Goal: Task Accomplishment & Management: Manage account settings

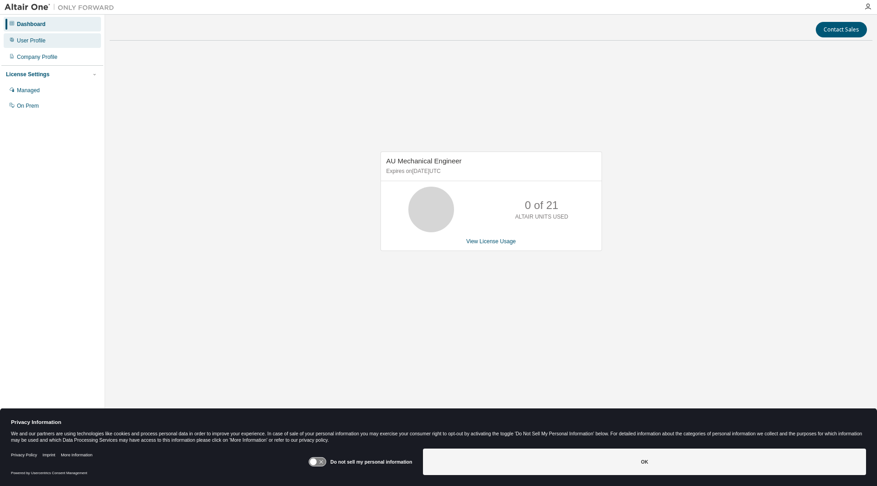
click at [25, 42] on div "User Profile" at bounding box center [31, 40] width 29 height 7
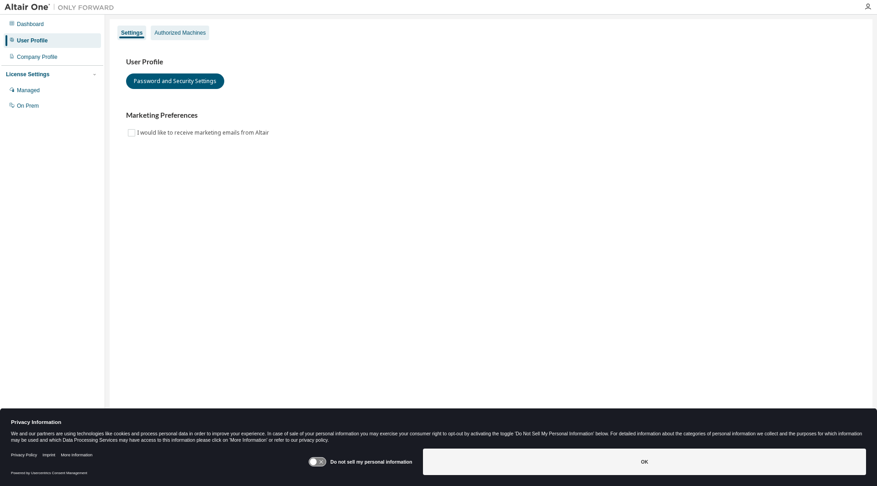
click at [169, 36] on div "Authorized Machines" at bounding box center [179, 32] width 51 height 7
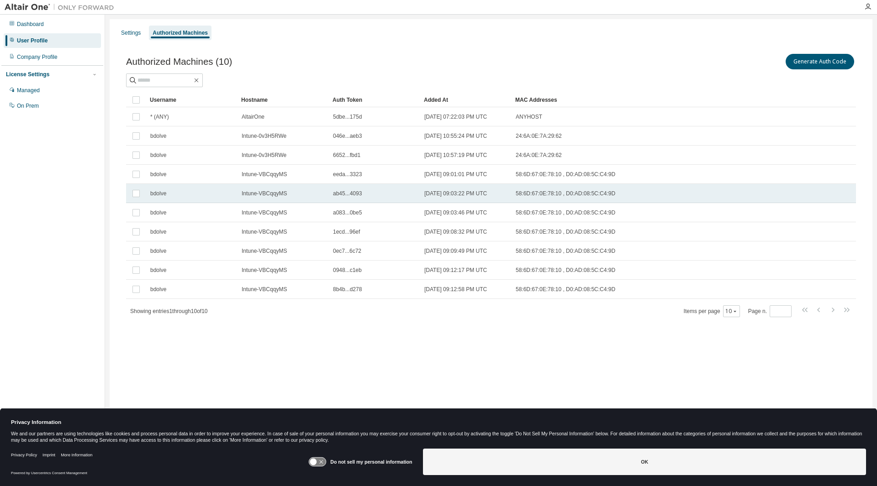
click at [262, 196] on span "Intune-VBCqqyMS" at bounding box center [264, 193] width 45 height 7
drag, startPoint x: 285, startPoint y: 193, endPoint x: 239, endPoint y: 194, distance: 46.2
click at [239, 194] on td "Intune-VBCqqyMS" at bounding box center [283, 193] width 91 height 19
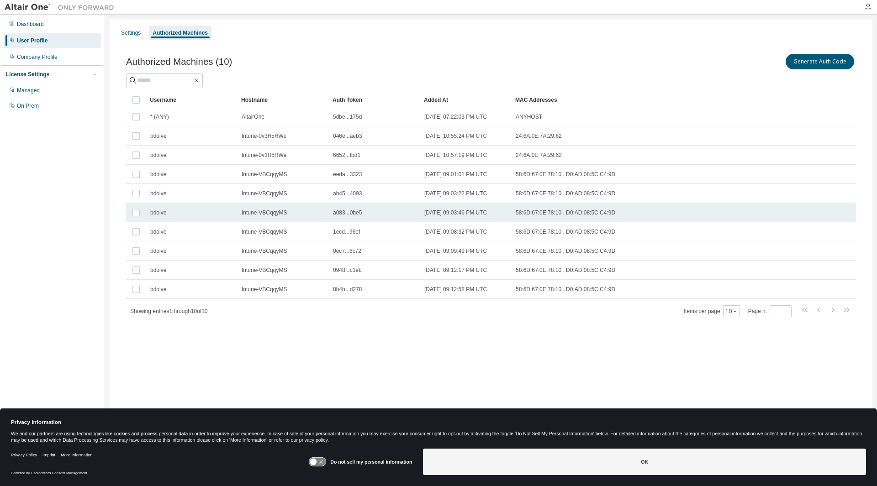
copy span "Intune-VBCqqyMS"
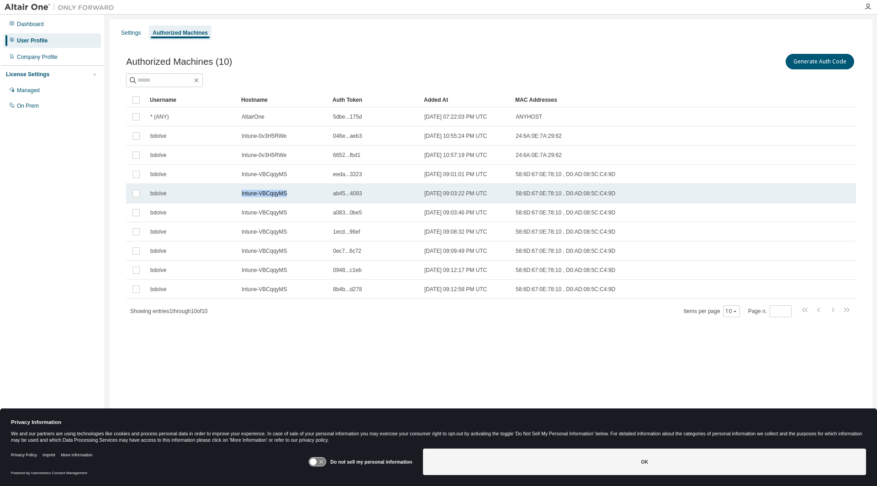
drag, startPoint x: 285, startPoint y: 195, endPoint x: 233, endPoint y: 196, distance: 52.1
click at [233, 196] on tr "bdolve Intune-VBCqqyMS ab45...4093 [DATE] 09:03:22 PM UTC 58:6D:67:0E:78:10 , D…" at bounding box center [491, 193] width 730 height 19
drag, startPoint x: 244, startPoint y: 194, endPoint x: 289, endPoint y: 192, distance: 44.8
click at [289, 192] on div "Intune-VBCqqyMS" at bounding box center [283, 193] width 83 height 7
click at [281, 196] on span "Intune-VBCqqyMS" at bounding box center [264, 193] width 45 height 7
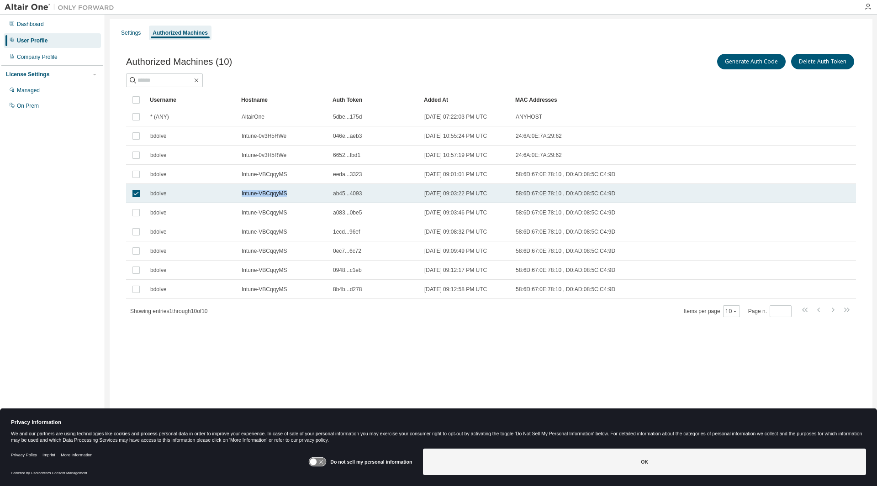
drag, startPoint x: 248, startPoint y: 195, endPoint x: 290, endPoint y: 195, distance: 41.6
click at [290, 195] on td "Intune-VBCqqyMS" at bounding box center [283, 193] width 91 height 19
